Goal: Task Accomplishment & Management: Use online tool/utility

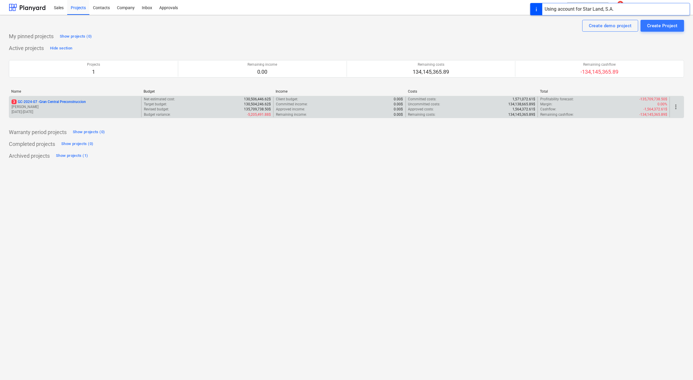
click at [55, 105] on p "[PERSON_NAME]" at bounding box center [75, 107] width 127 height 5
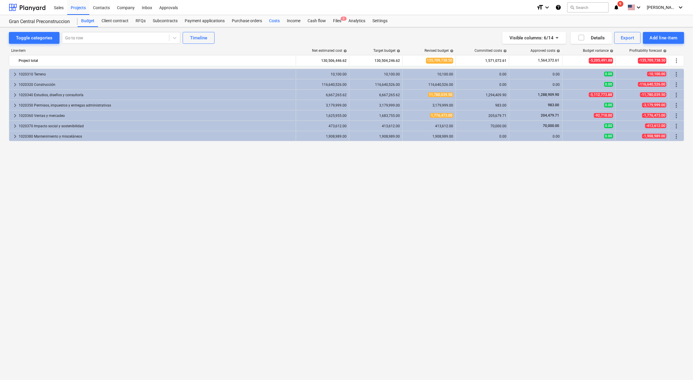
click at [272, 23] on div "Costs" at bounding box center [275, 21] width 18 height 12
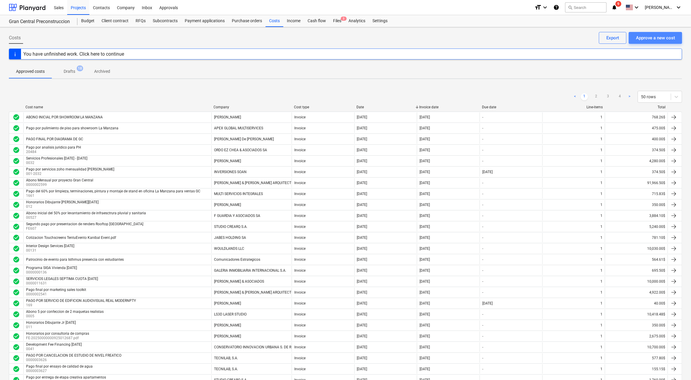
click at [645, 40] on div "Approve a new cost" at bounding box center [655, 38] width 39 height 8
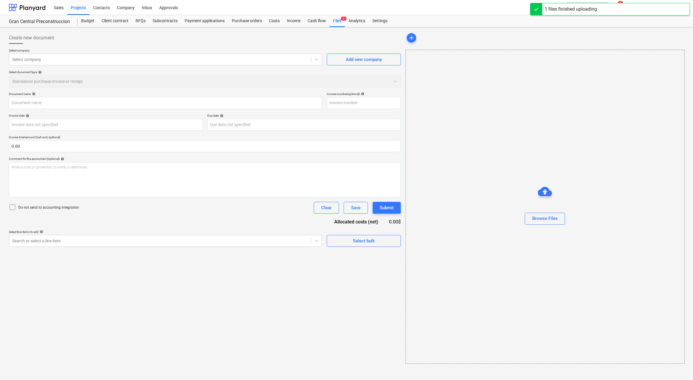
type input "Cot PrintShop GC Brochures.pdf"
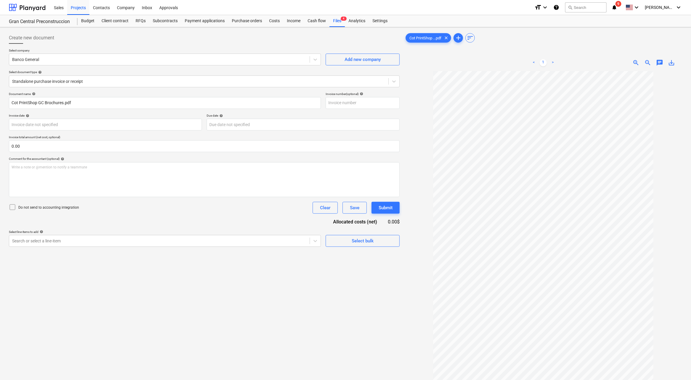
drag, startPoint x: 103, startPoint y: 59, endPoint x: 130, endPoint y: 45, distance: 30.9
click at [103, 59] on div at bounding box center [159, 60] width 295 height 6
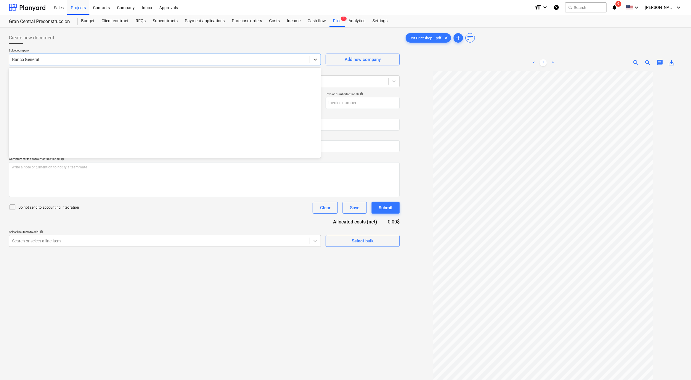
scroll to position [590, 0]
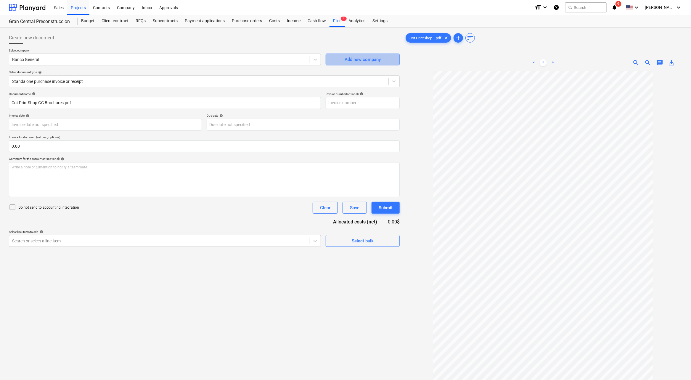
click at [361, 58] on div "Add new company" at bounding box center [363, 60] width 36 height 8
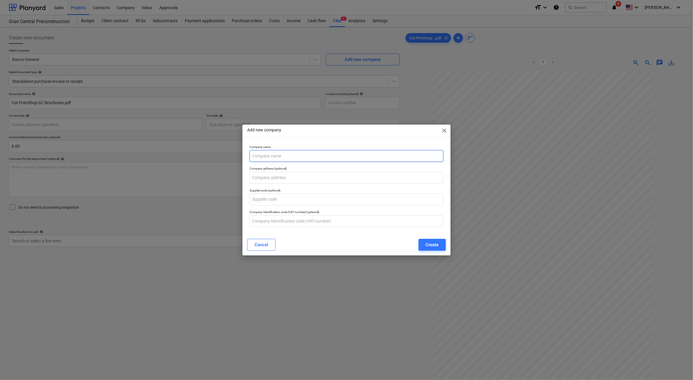
click at [306, 159] on input "text" at bounding box center [347, 156] width 194 height 12
type input "PRINT SHOP"
click at [429, 240] on button "Create" at bounding box center [432, 245] width 27 height 12
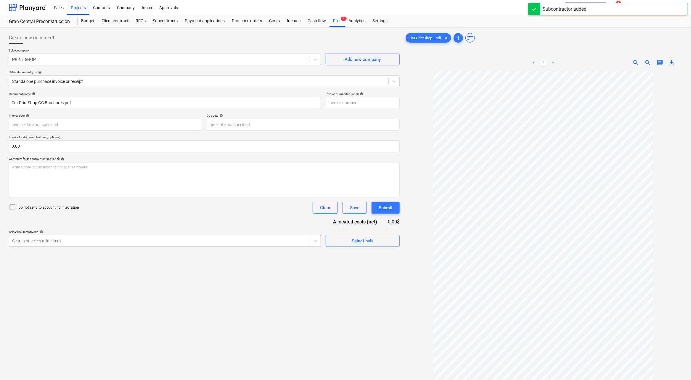
click at [156, 239] on div at bounding box center [159, 241] width 295 height 6
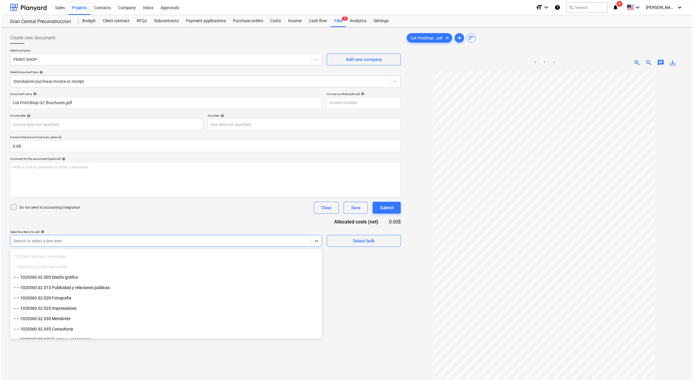
scroll to position [474, 0]
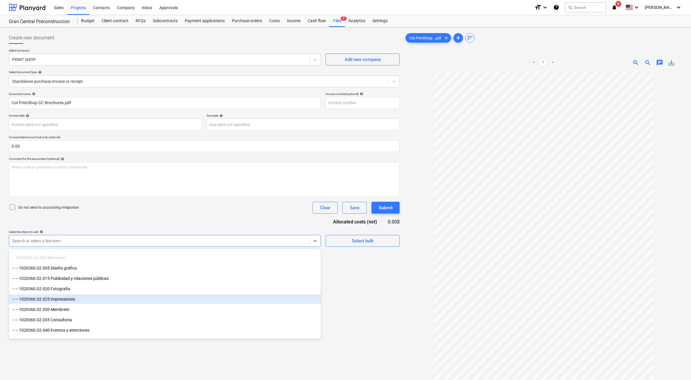
click at [129, 302] on div "-- -- 1020360.02.025 Impressiones" at bounding box center [165, 299] width 312 height 9
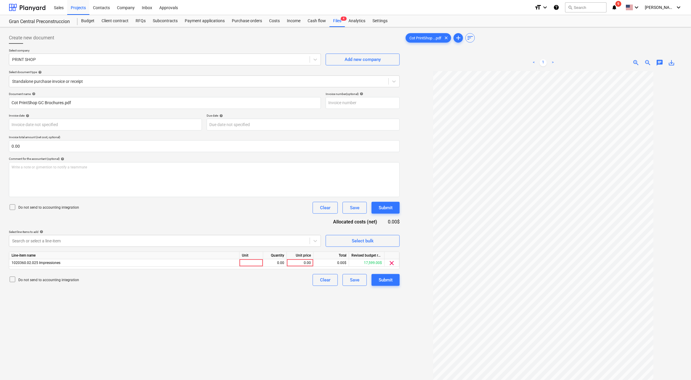
click at [356, 315] on div "Create new document Select company PRINT SHOP Add new company Select document t…" at bounding box center [205, 233] width 396 height 407
click at [309, 262] on div "0.00" at bounding box center [300, 262] width 22 height 7
click at [301, 267] on div "Line-item name Unit Quantity Unit price Total Revised budget remaining 1020360.…" at bounding box center [204, 261] width 391 height 18
click at [305, 263] on div "0.00" at bounding box center [300, 262] width 22 height 7
click at [305, 263] on input at bounding box center [300, 262] width 26 height 7
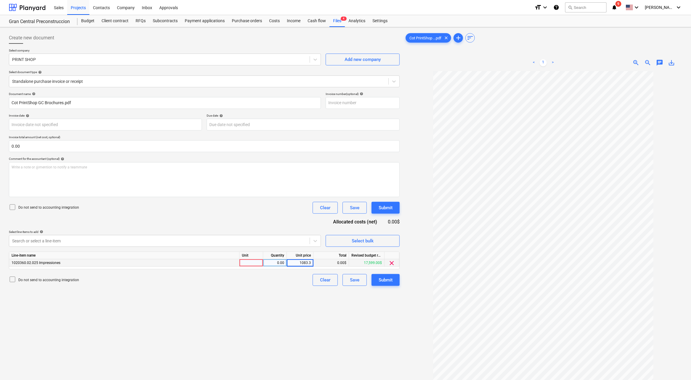
type input "1083.37"
click at [287, 301] on div "Create new document Select company PRINT SHOP Add new company Select document t…" at bounding box center [205, 233] width 396 height 407
click at [384, 279] on div "Submit" at bounding box center [386, 280] width 14 height 8
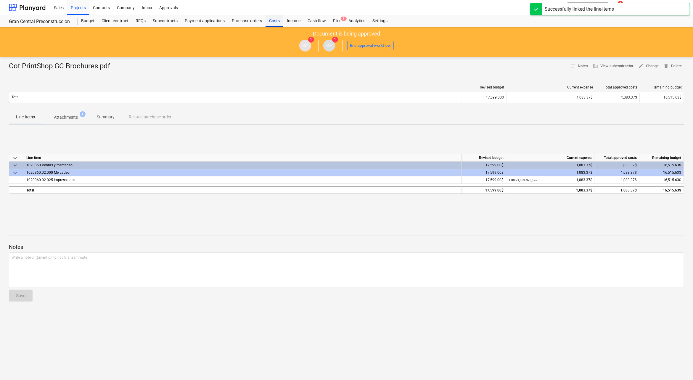
click at [272, 22] on div "Costs" at bounding box center [275, 21] width 18 height 12
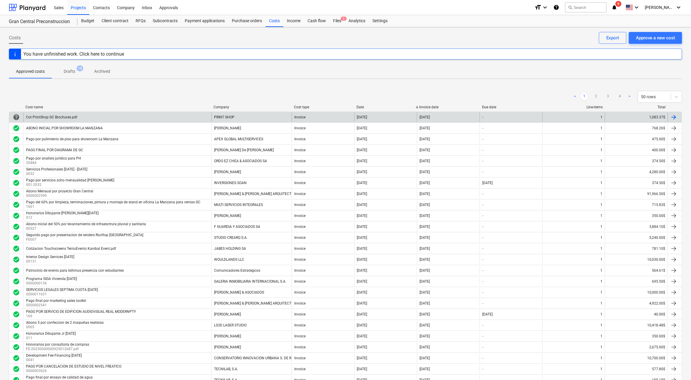
click at [69, 116] on div "Cot PrintShop GC Brochures.pdf" at bounding box center [51, 117] width 51 height 4
